Goal: Register for event/course

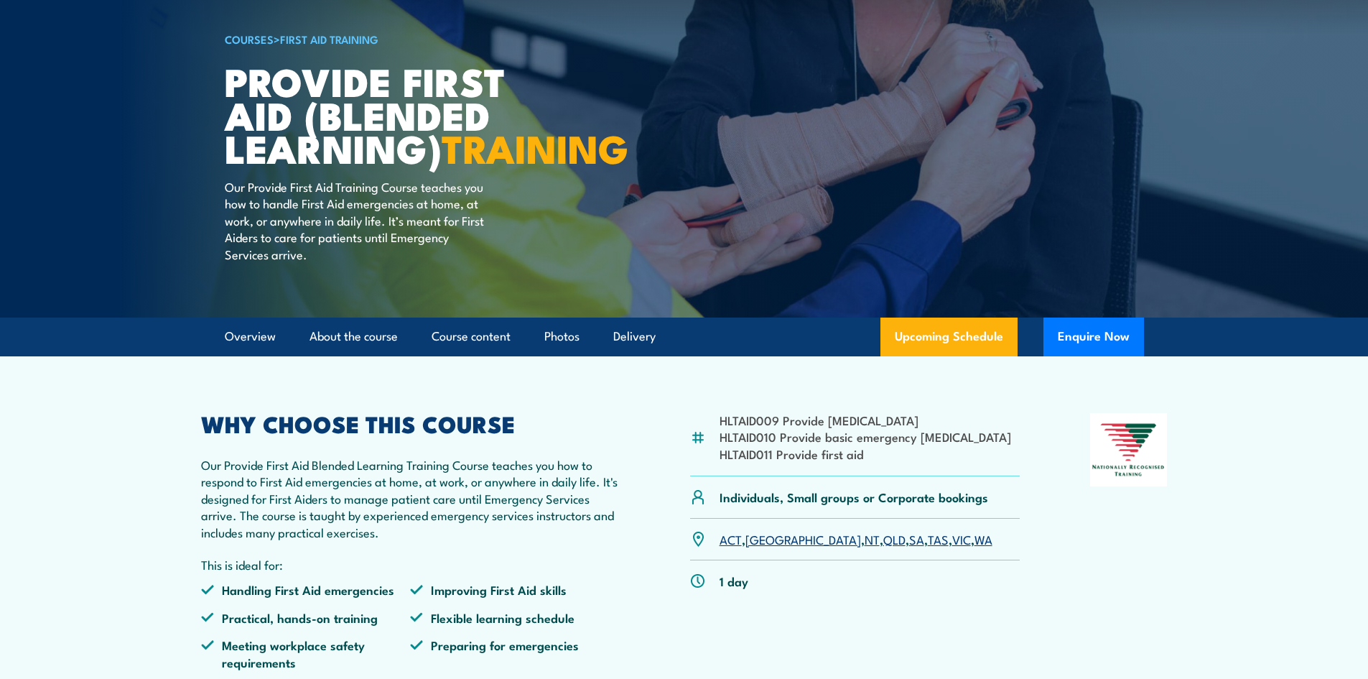
scroll to position [144, 0]
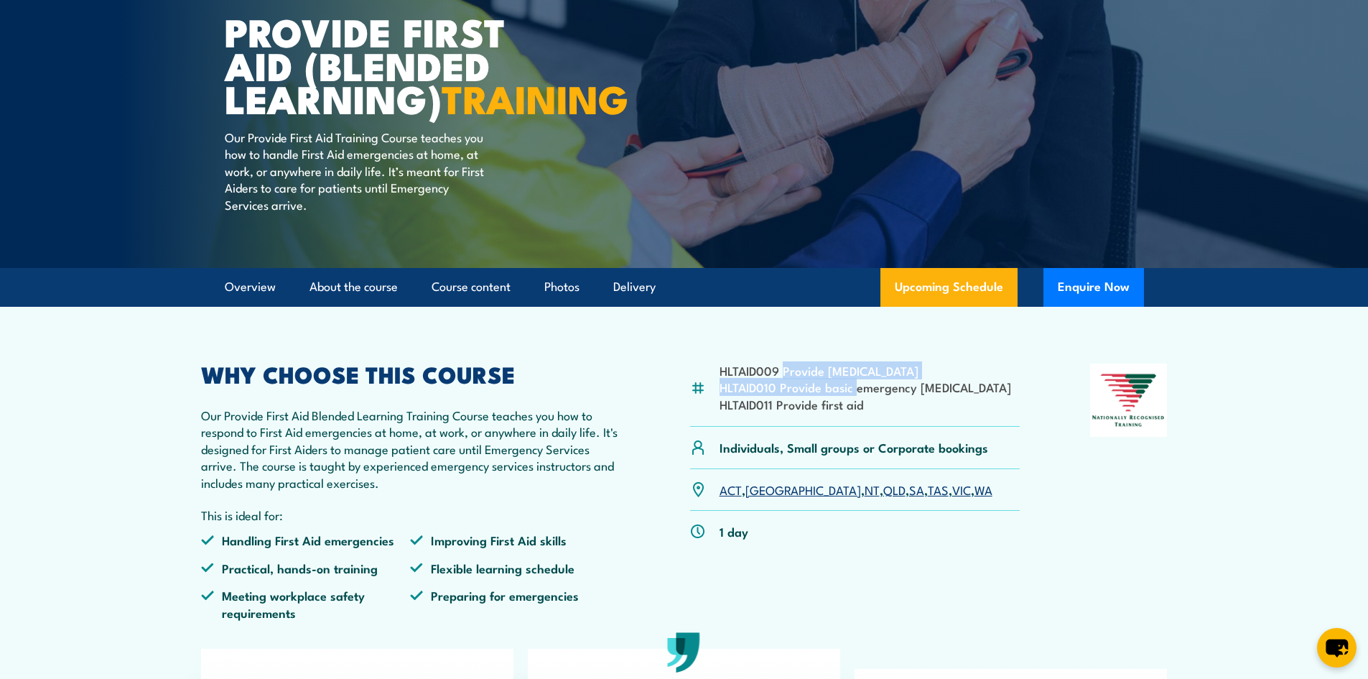
drag, startPoint x: 781, startPoint y: 400, endPoint x: 856, endPoint y: 419, distance: 77.2
click at [856, 412] on ul "HLTAID009 Provide [MEDICAL_DATA] HLTAID010 Provide basic emergency [MEDICAL_DAT…" at bounding box center [866, 387] width 292 height 50
click at [856, 395] on li "HLTAID010 Provide basic emergency [MEDICAL_DATA]" at bounding box center [866, 387] width 292 height 17
drag, startPoint x: 821, startPoint y: 432, endPoint x: 852, endPoint y: 432, distance: 30.9
click at [852, 412] on li "HLTAID011 Provide first aid" at bounding box center [866, 404] width 292 height 17
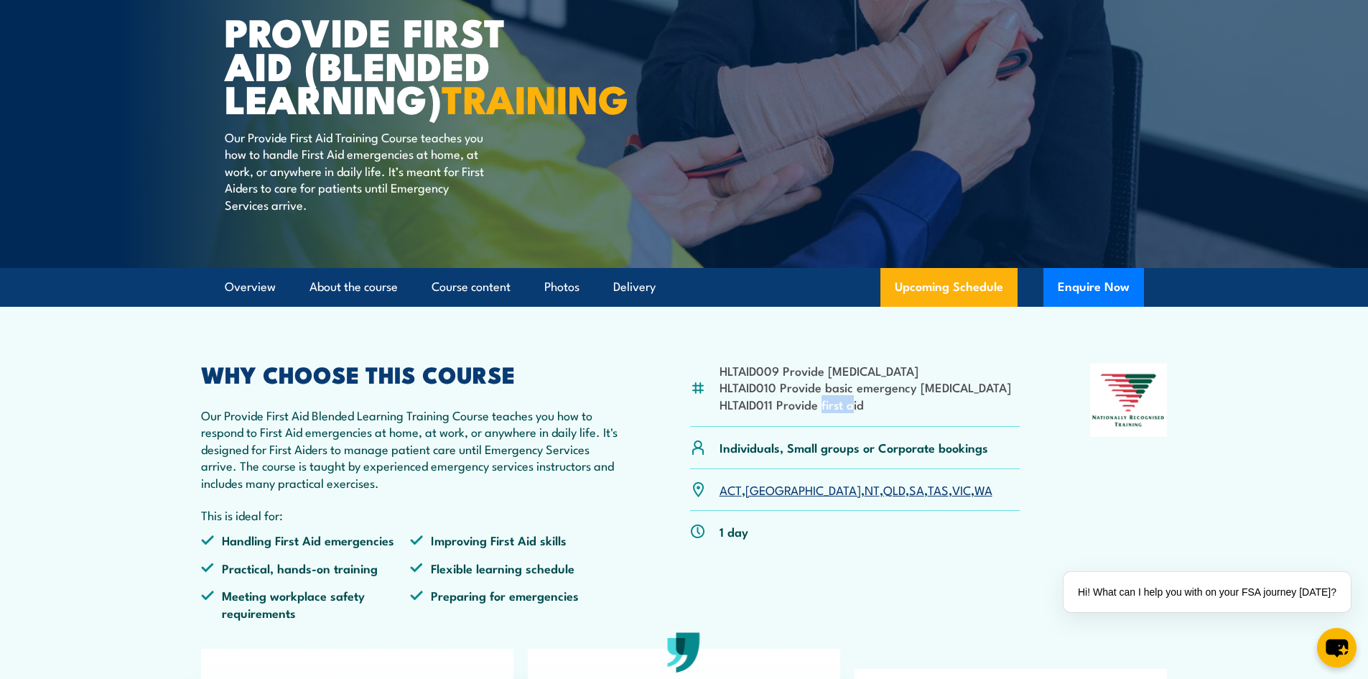
click at [852, 412] on li "HLTAID011 Provide first aid" at bounding box center [866, 404] width 292 height 17
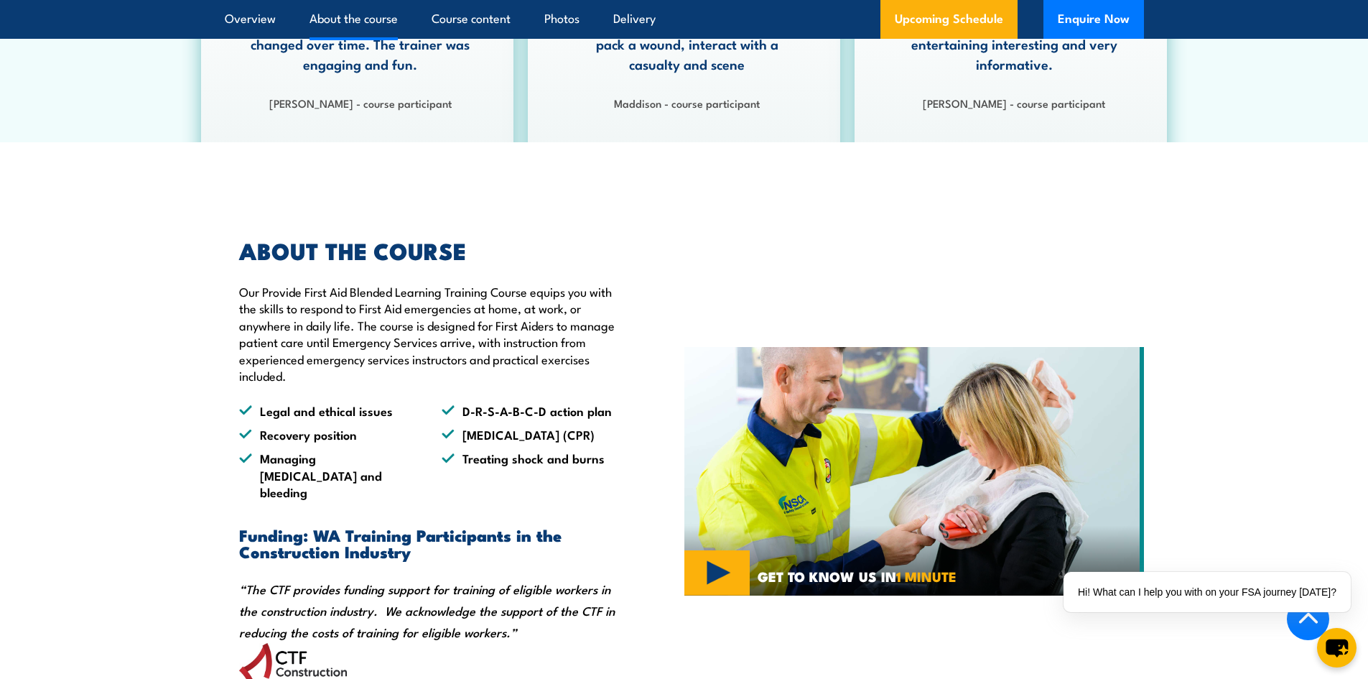
scroll to position [1006, 0]
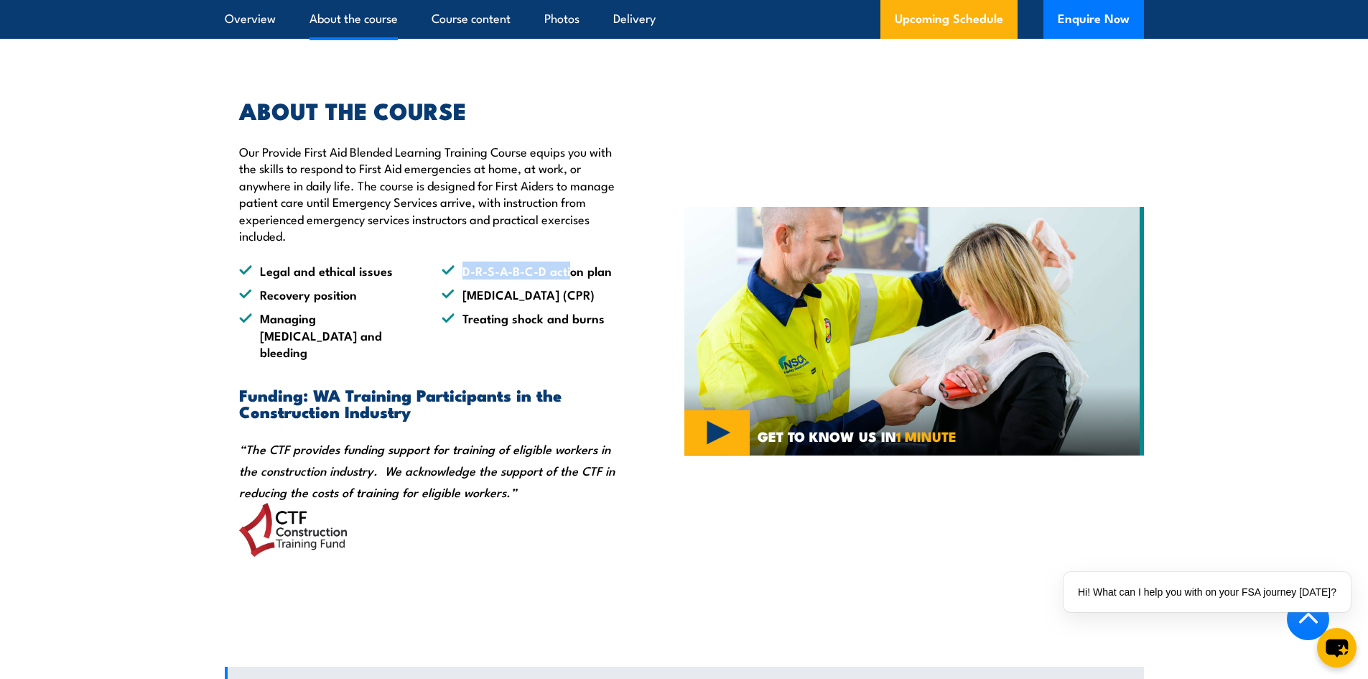
drag, startPoint x: 458, startPoint y: 299, endPoint x: 572, endPoint y: 305, distance: 114.4
click at [572, 279] on li "D-R-S-A-B-C-D action plan" at bounding box center [530, 270] width 177 height 17
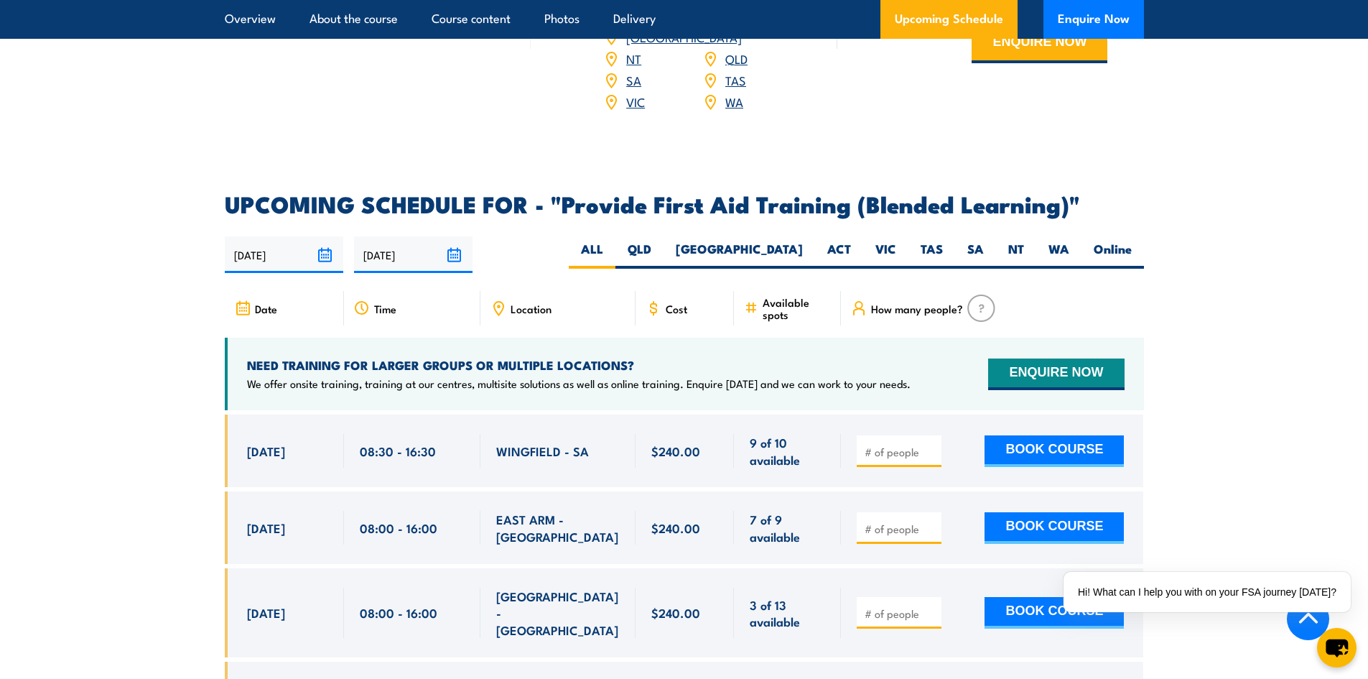
scroll to position [2586, 0]
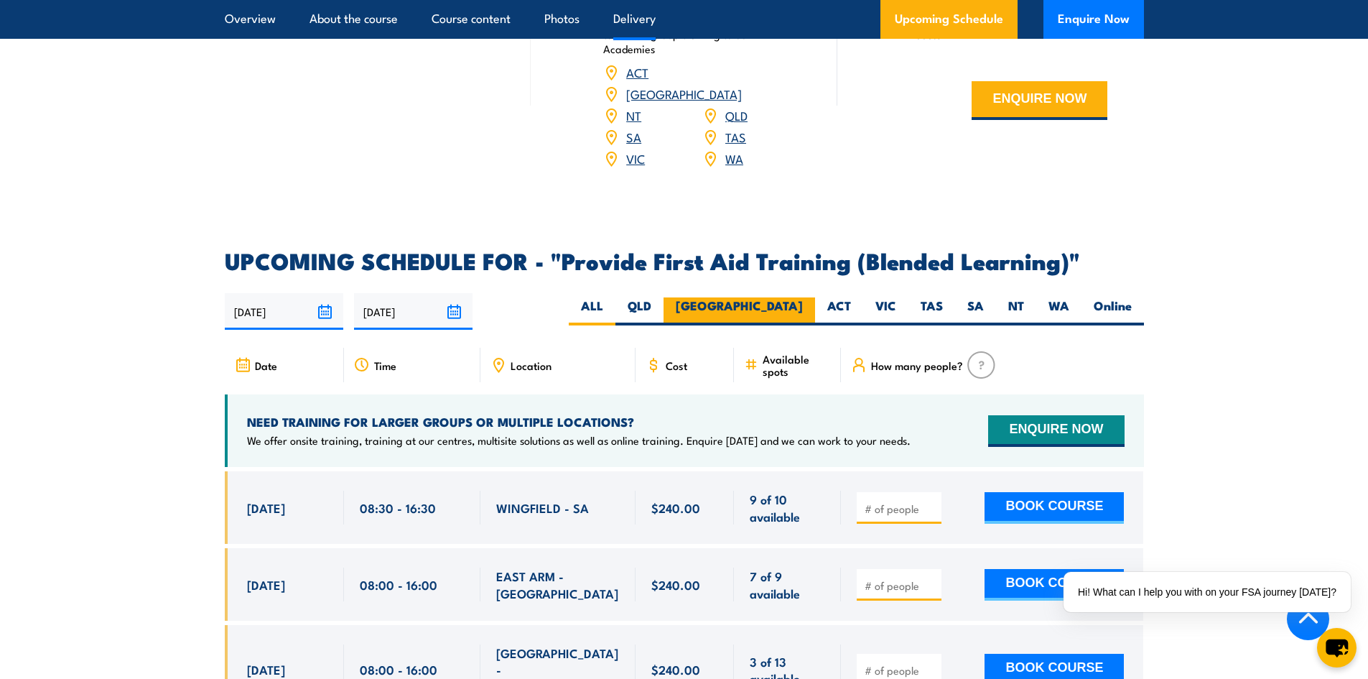
click at [774, 320] on label "[GEOGRAPHIC_DATA]" at bounding box center [740, 311] width 152 height 28
click at [803, 307] on input "[GEOGRAPHIC_DATA]" at bounding box center [807, 301] width 9 height 9
radio input "true"
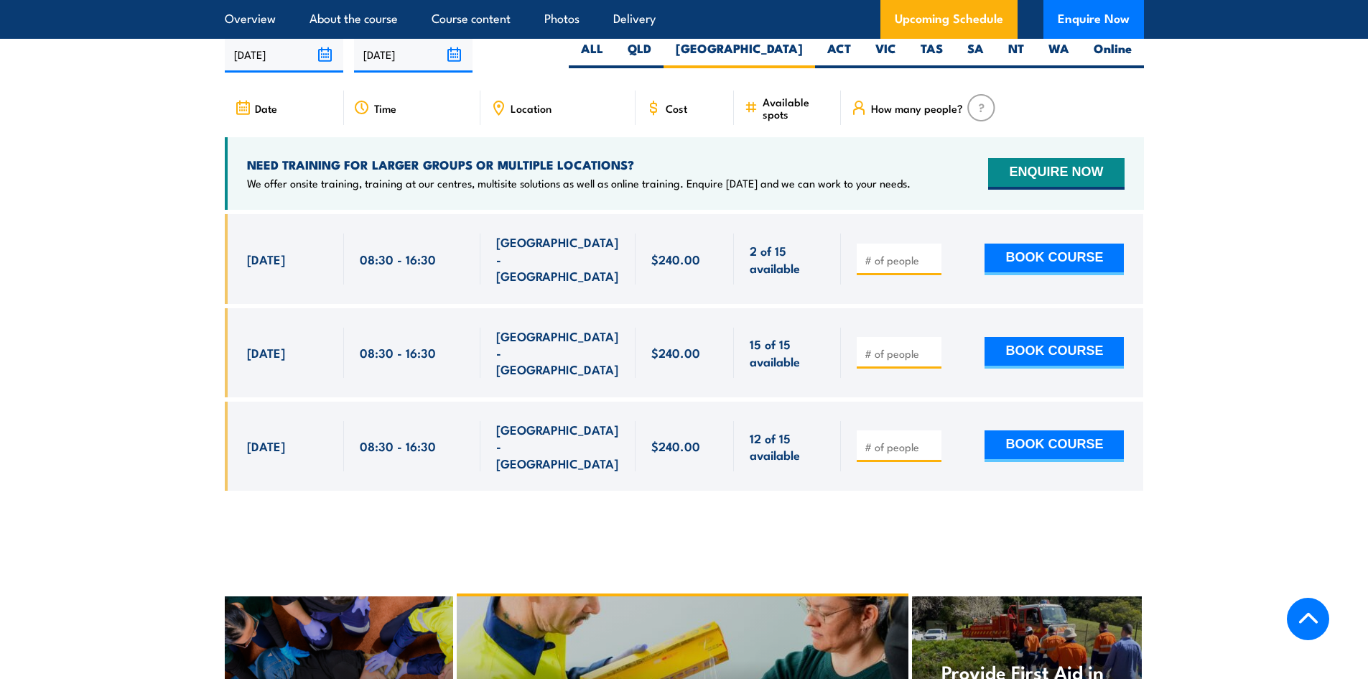
scroll to position [2846, 0]
